Goal: Find contact information: Find contact information

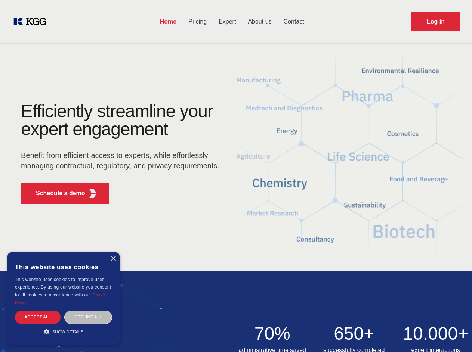
click at [236, 176] on div "Efficiently streamline your expert engagement Benefit from efficient access to …" at bounding box center [122, 156] width 227 height 108
click at [56, 194] on p "Schedule a demo" at bounding box center [60, 193] width 49 height 9
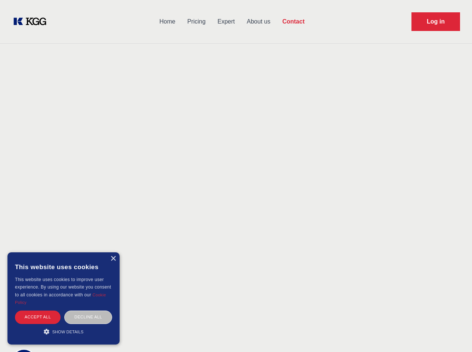
click at [113, 259] on div "× This website uses cookies This website uses cookies to improve user experienc…" at bounding box center [63, 299] width 112 height 92
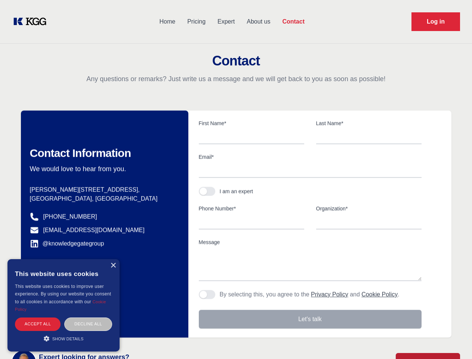
click at [38, 317] on div "Accept all" at bounding box center [38, 323] width 46 height 13
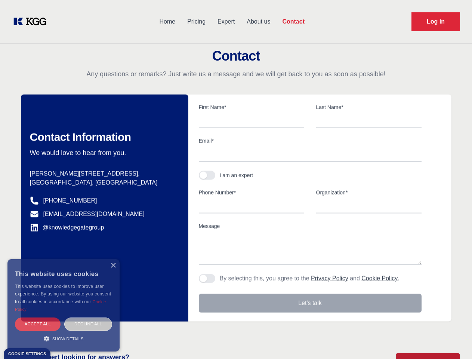
click at [88, 317] on div "Decline all" at bounding box center [88, 323] width 48 height 13
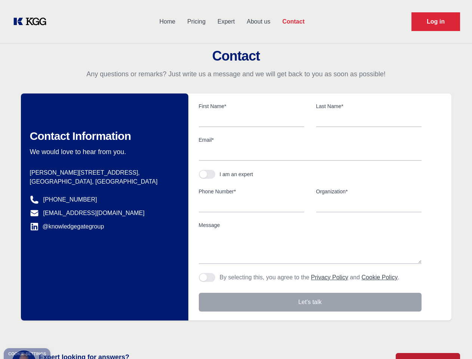
click at [64, 332] on main "Contact Any questions or remarks? Just write us a message and we will get back …" at bounding box center [236, 194] width 472 height 389
